Goal: Transaction & Acquisition: Purchase product/service

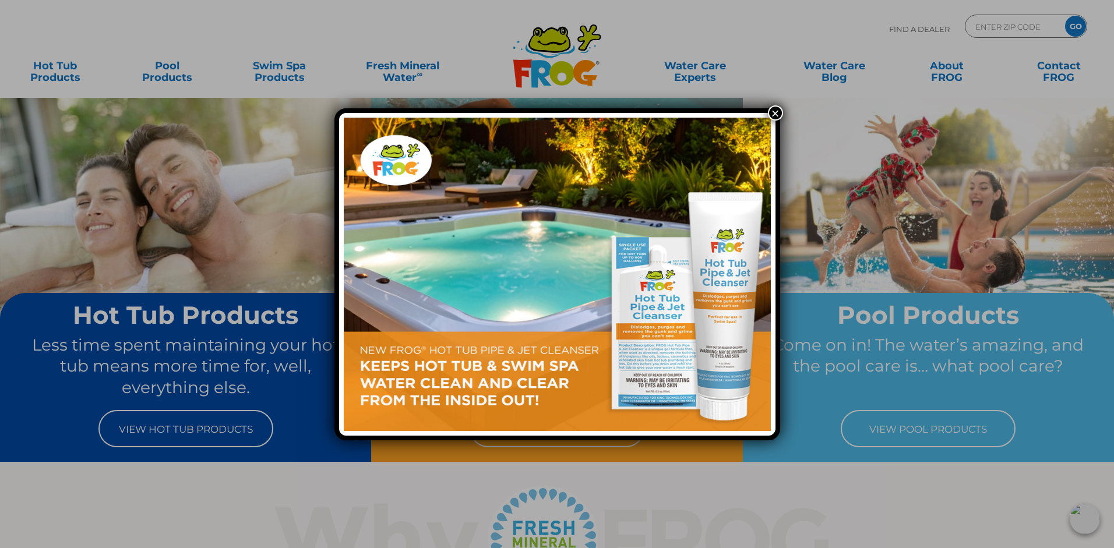
click at [776, 116] on button "×" at bounding box center [775, 112] width 15 height 15
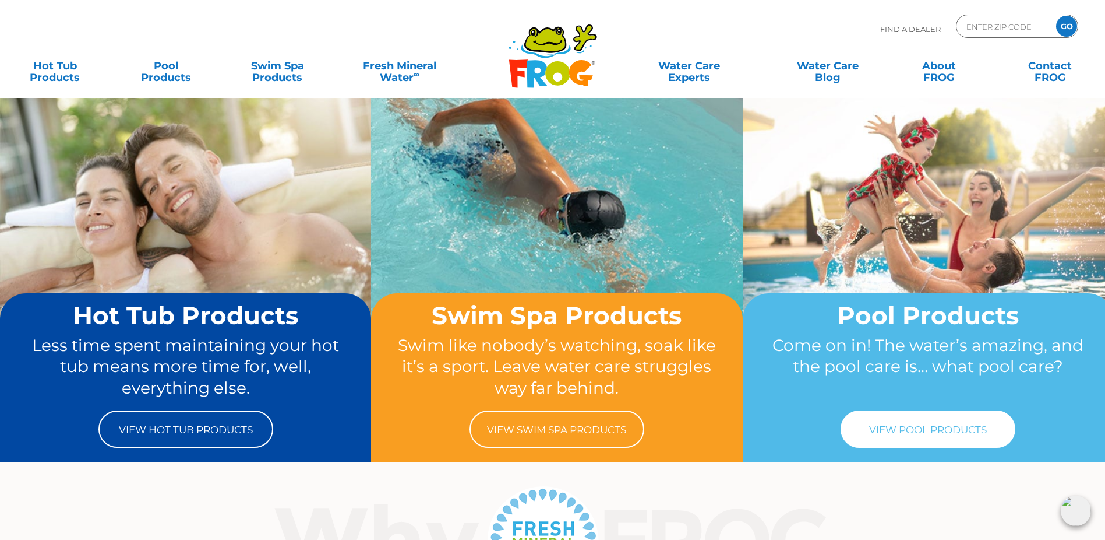
click at [941, 431] on link "View Pool Products" at bounding box center [928, 428] width 175 height 37
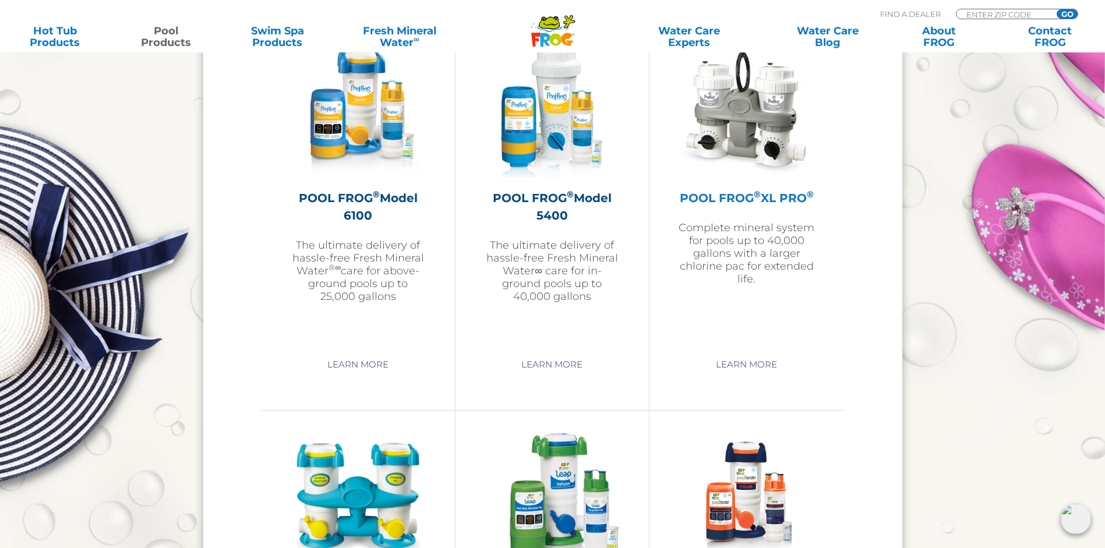
scroll to position [1737, 0]
click at [742, 196] on h2 "POOL FROG ® XL PRO ®" at bounding box center [747, 198] width 136 height 17
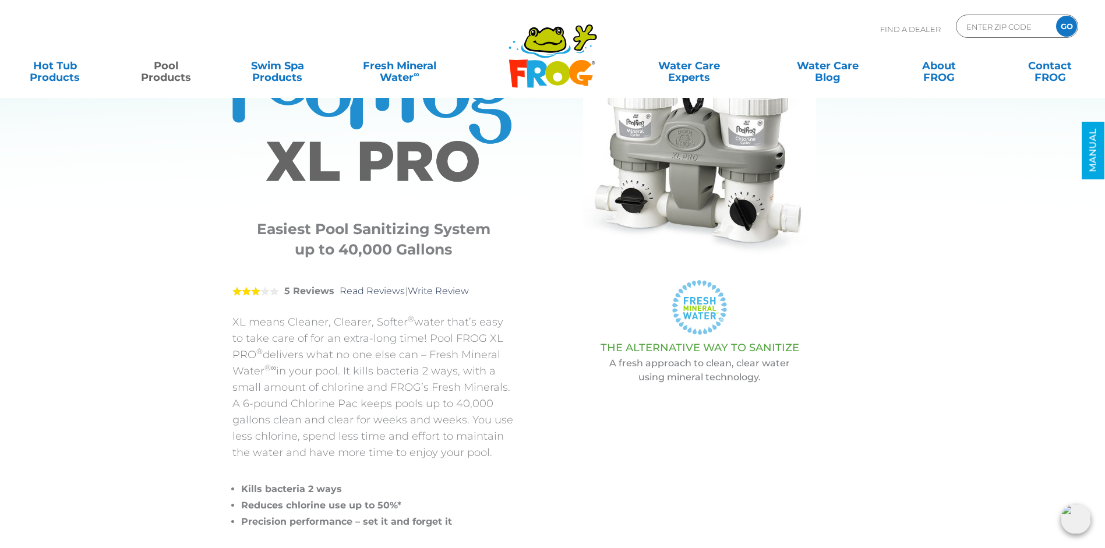
scroll to position [105, 0]
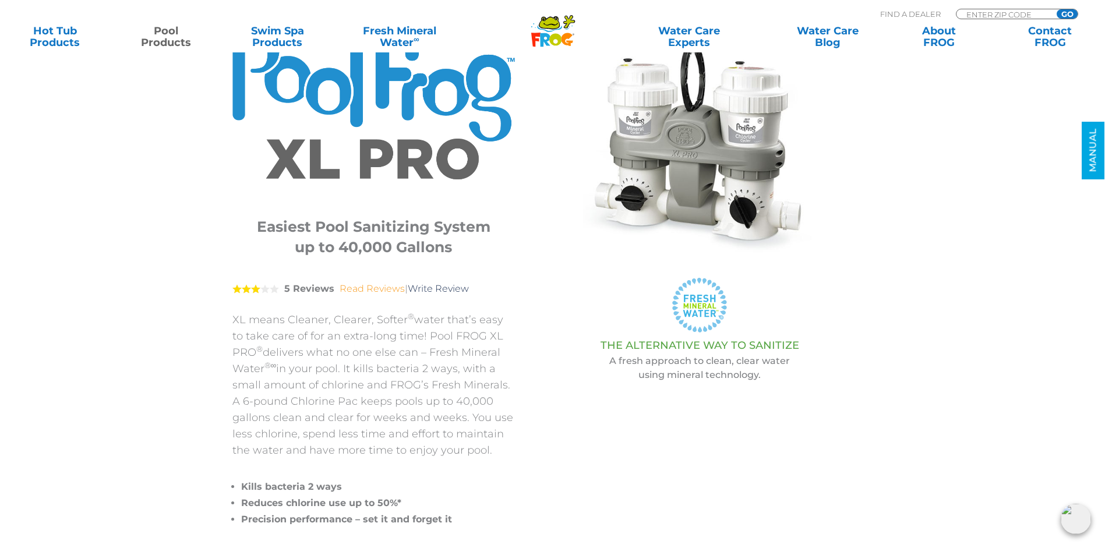
click at [353, 291] on link "Read Reviews" at bounding box center [372, 288] width 65 height 11
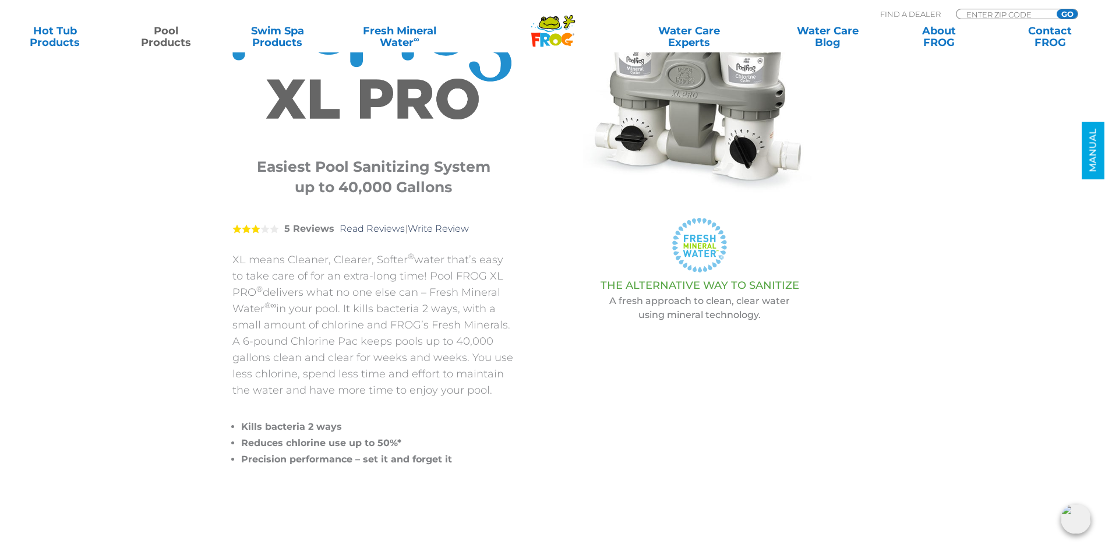
scroll to position [0, 0]
